Goal: Task Accomplishment & Management: Use online tool/utility

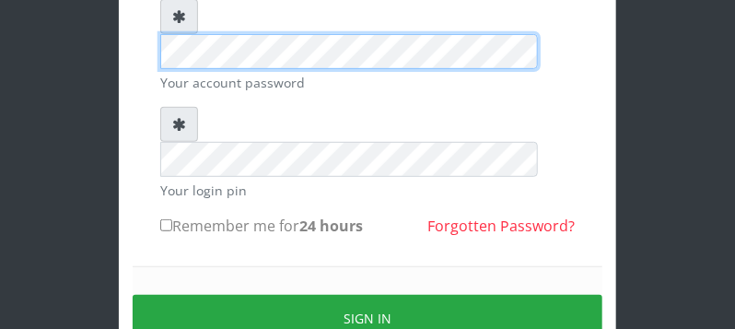
scroll to position [291, 0]
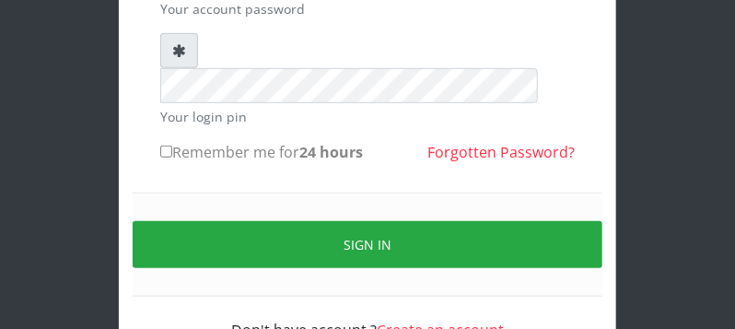
click at [164, 145] on input "Remember me for 24 hours" at bounding box center [166, 151] width 12 height 12
checkbox input "true"
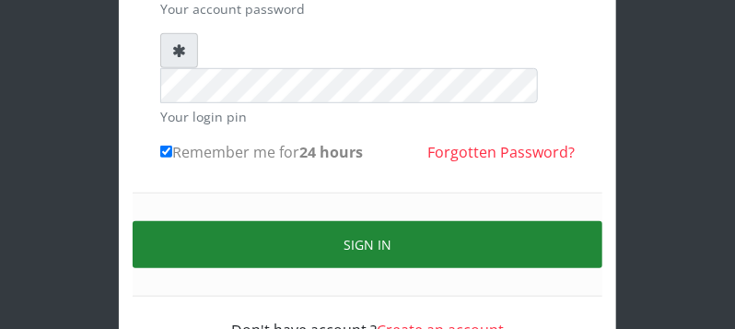
click at [186, 221] on button "Sign in" at bounding box center [368, 244] width 470 height 47
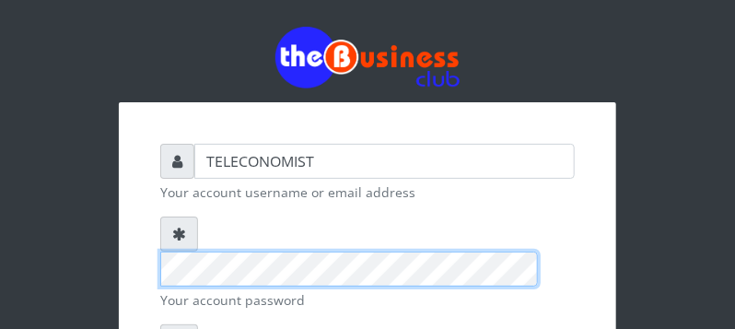
scroll to position [296, 0]
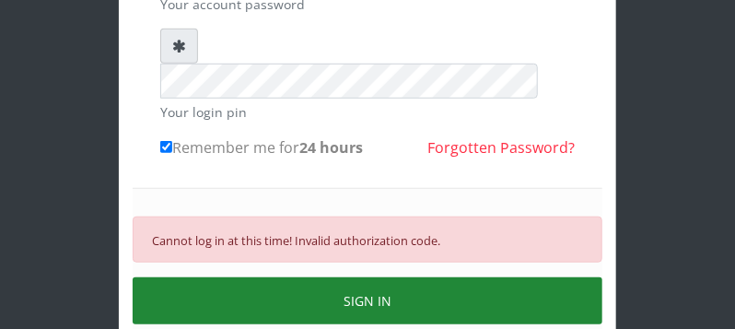
click at [455, 277] on button "SIGN IN" at bounding box center [368, 300] width 470 height 47
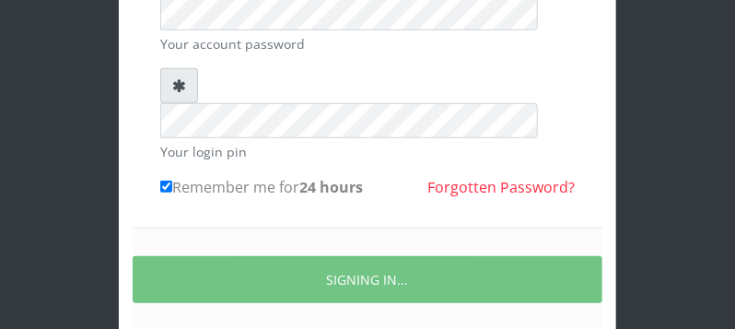
scroll to position [291, 0]
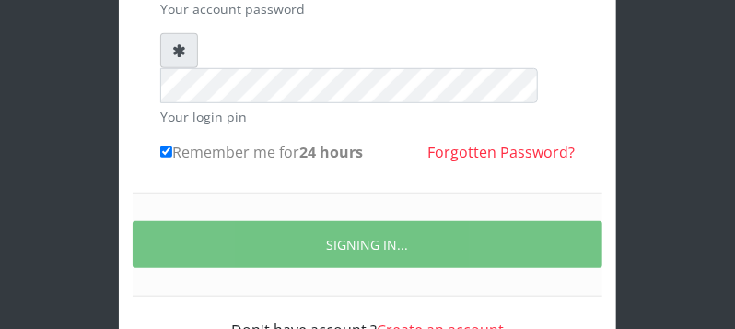
click at [283, 278] on div "TELECONOMIST Your account username or email address Your account password Your …" at bounding box center [367, 97] width 442 height 516
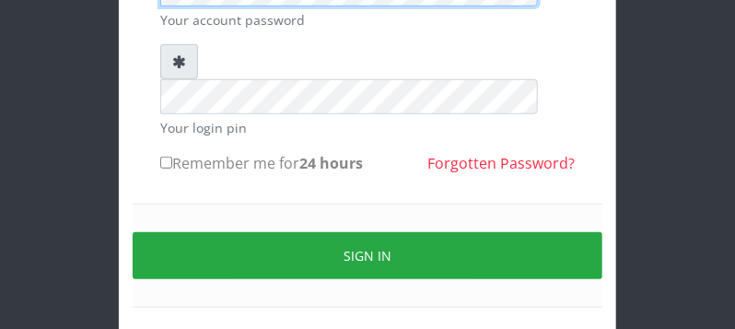
scroll to position [291, 0]
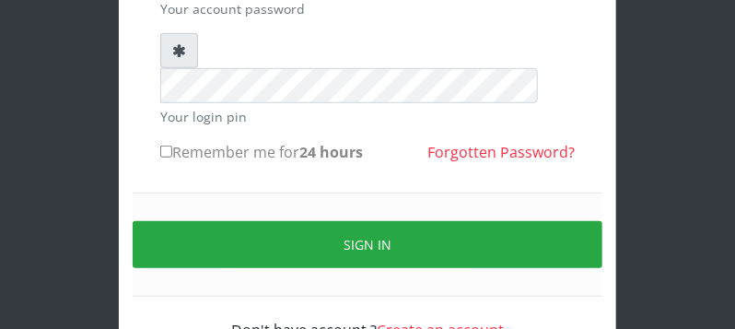
click at [165, 145] on input "Remember me for 24 hours" at bounding box center [166, 151] width 12 height 12
checkbox input "true"
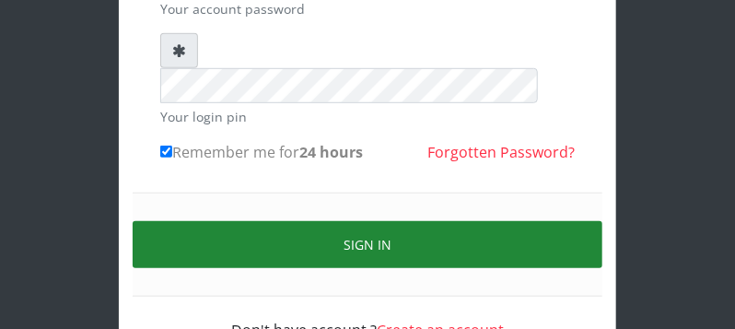
click at [184, 221] on button "Sign in" at bounding box center [368, 244] width 470 height 47
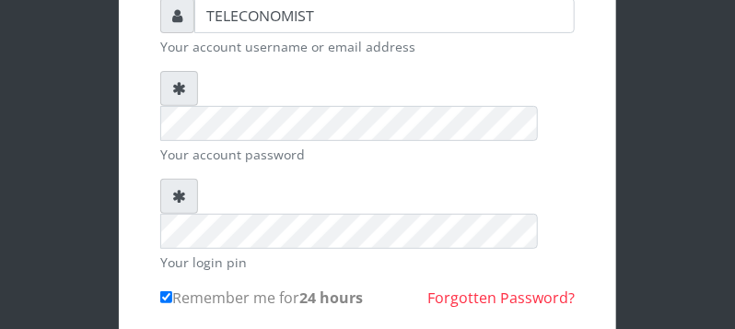
scroll to position [351, 0]
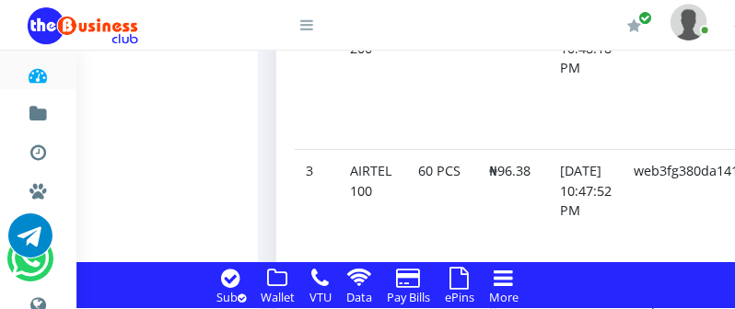
drag, startPoint x: 0, startPoint y: 0, endPoint x: 747, endPoint y: 304, distance: 806.1
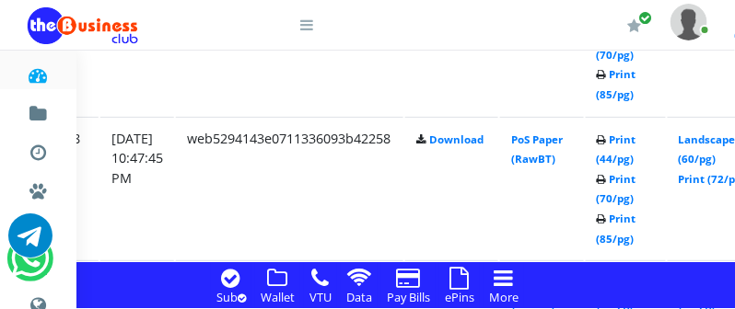
scroll to position [1960, 354]
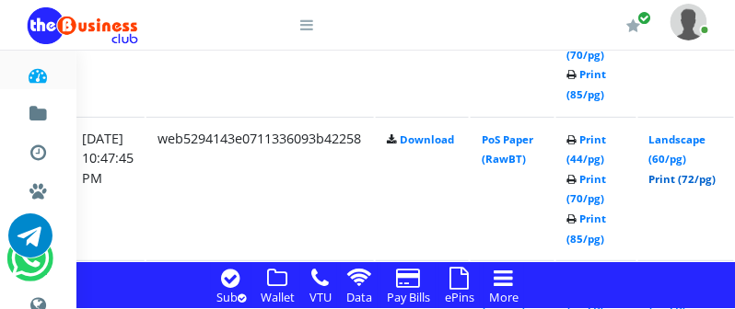
click at [700, 180] on link "Print (72/pg)" at bounding box center [682, 179] width 67 height 14
click at [690, 182] on link "Print (72/pg)" at bounding box center [682, 179] width 67 height 14
click at [684, 182] on link "Print (72/pg)" at bounding box center [682, 179] width 67 height 14
click at [701, 179] on link "Print (72/pg)" at bounding box center [682, 179] width 67 height 14
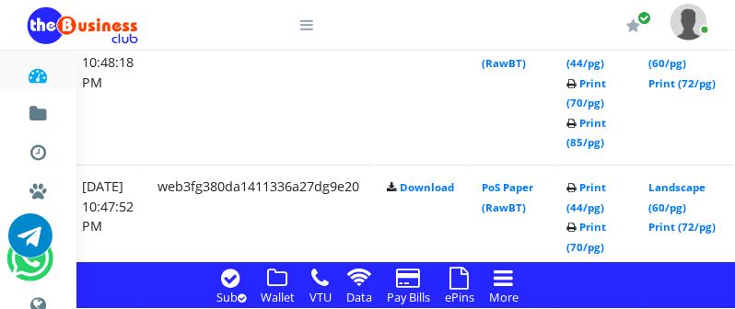
scroll to position [1766, 354]
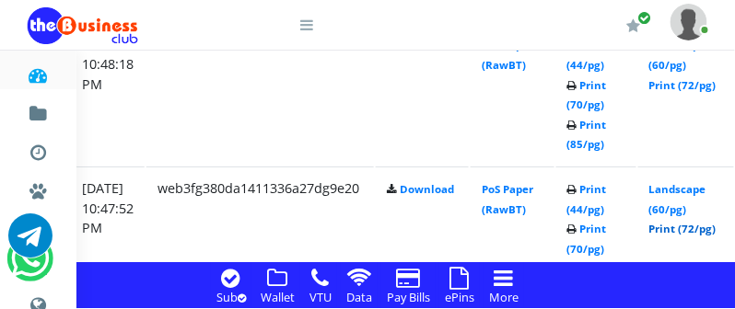
click at [714, 232] on link "Print (72/pg)" at bounding box center [682, 229] width 67 height 14
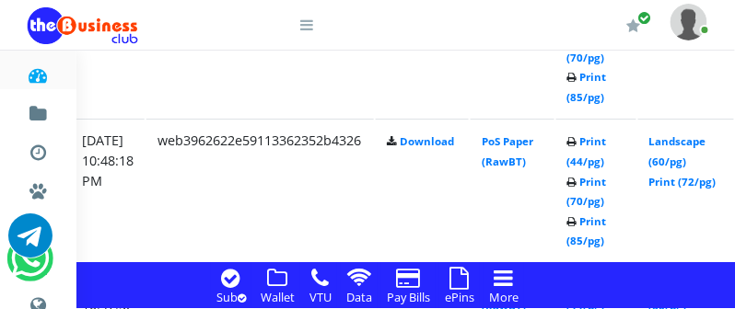
scroll to position [1620, 354]
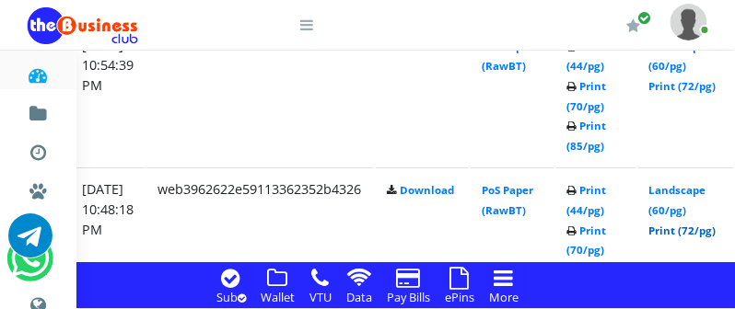
click at [694, 231] on link "Print (72/pg)" at bounding box center [682, 231] width 67 height 14
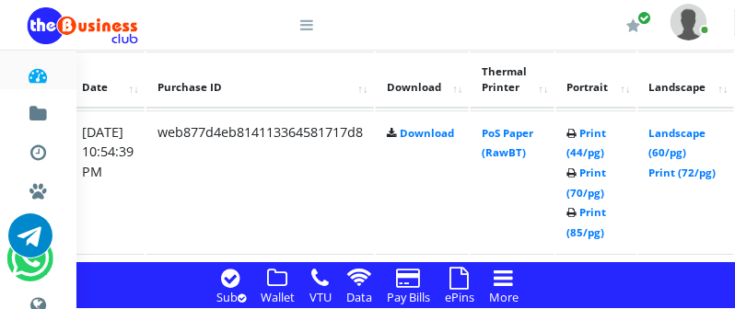
scroll to position [1523, 354]
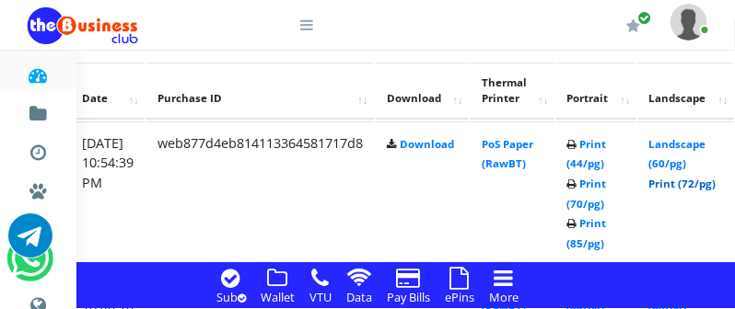
click at [716, 182] on link "Print (72/pg)" at bounding box center [682, 184] width 67 height 14
